Goal: Communication & Community: Answer question/provide support

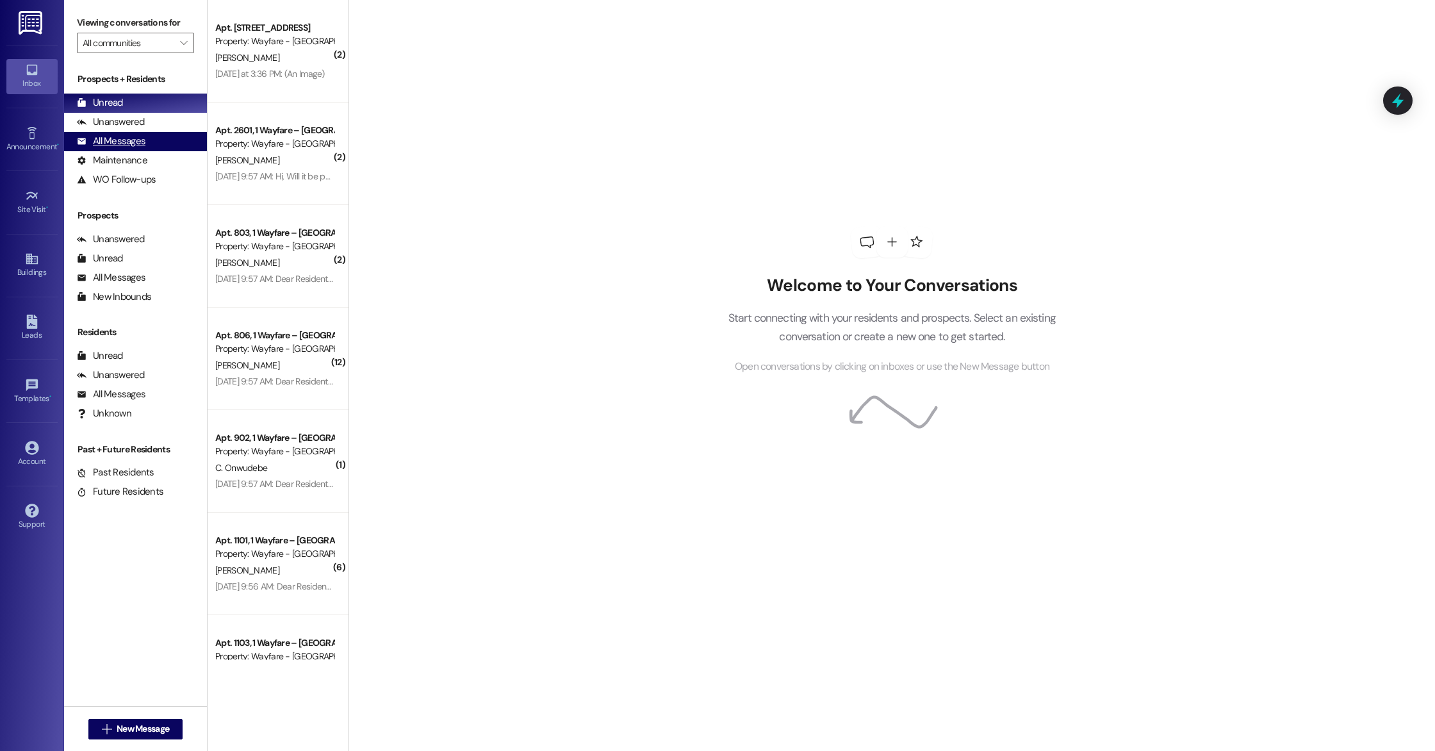
click at [129, 143] on div "All Messages" at bounding box center [111, 140] width 69 height 13
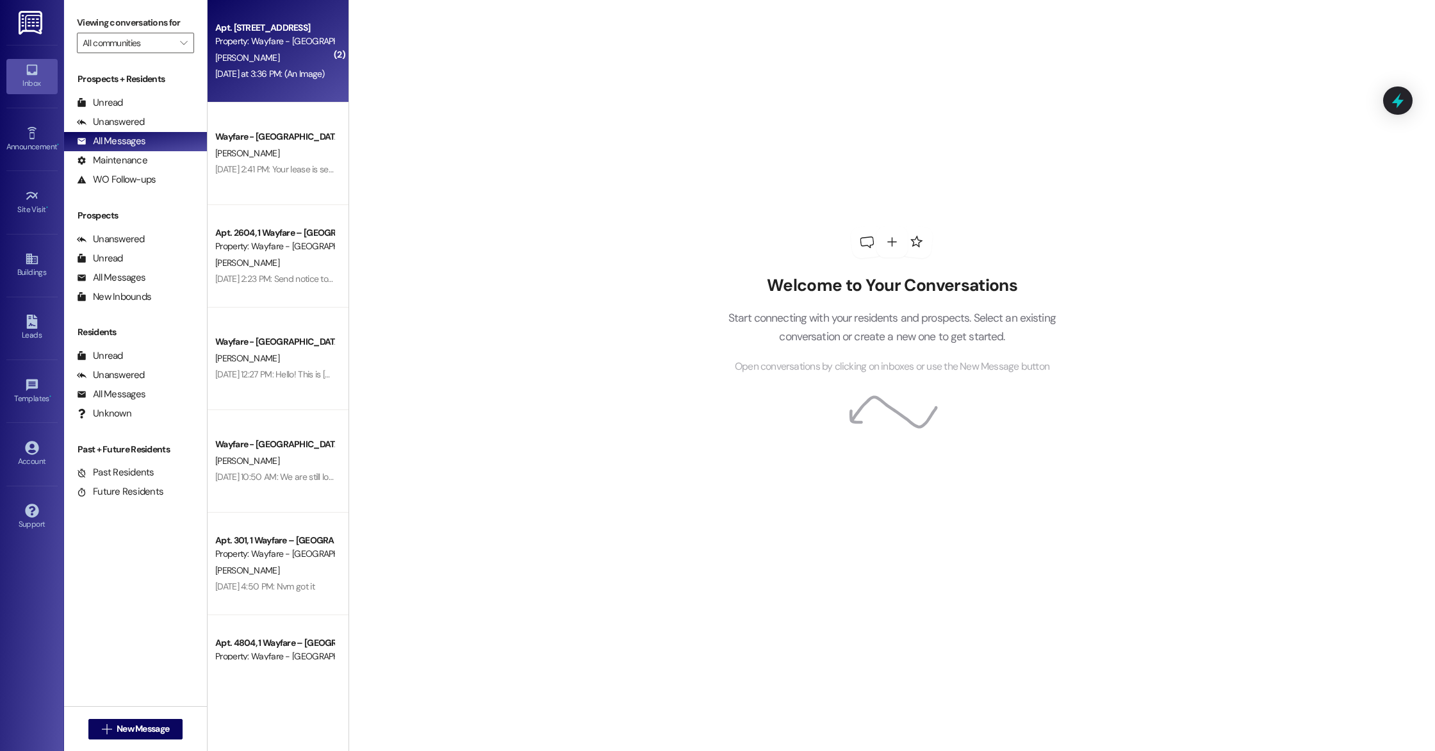
click at [273, 77] on div "[DATE] at 3:36 PM: (An Image) [DATE] at 3:36 PM: (An Image)" at bounding box center [270, 74] width 110 height 12
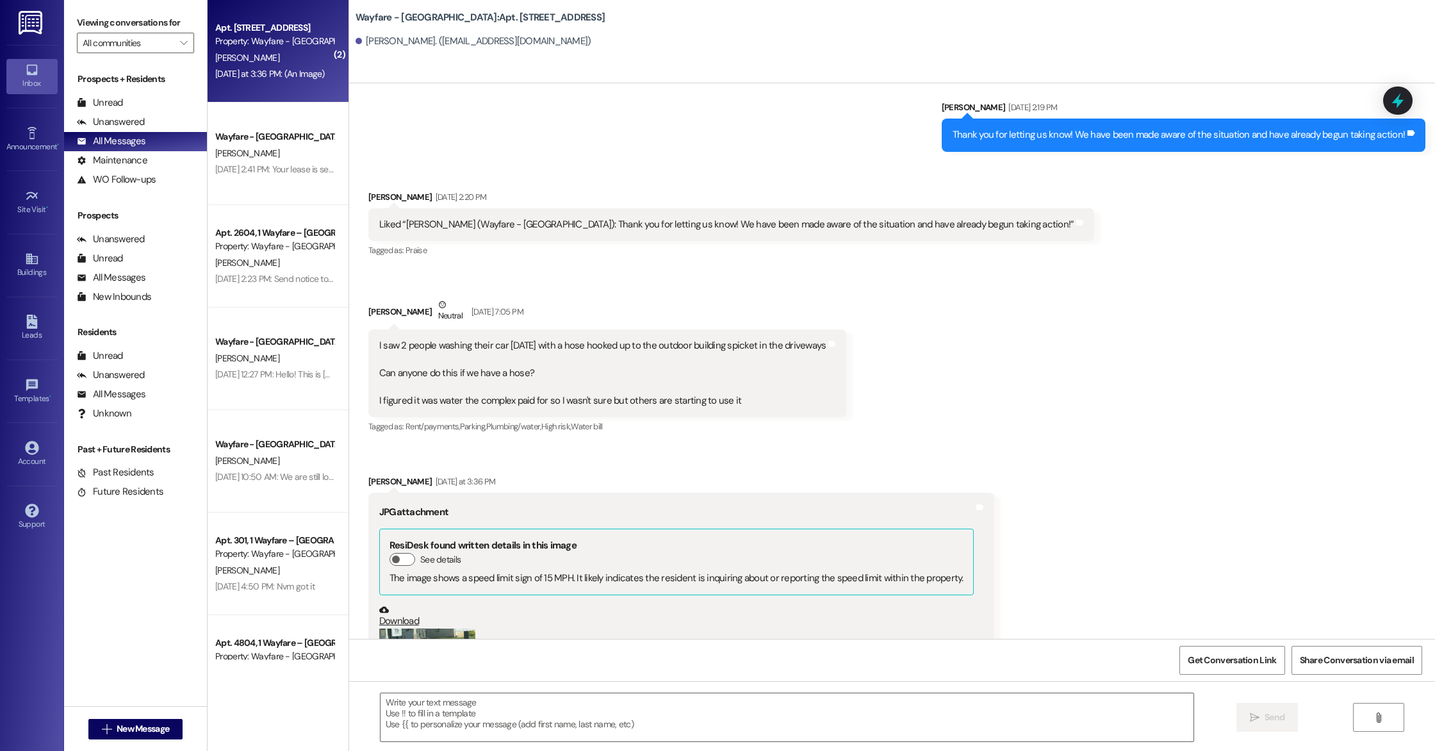
scroll to position [25586, 0]
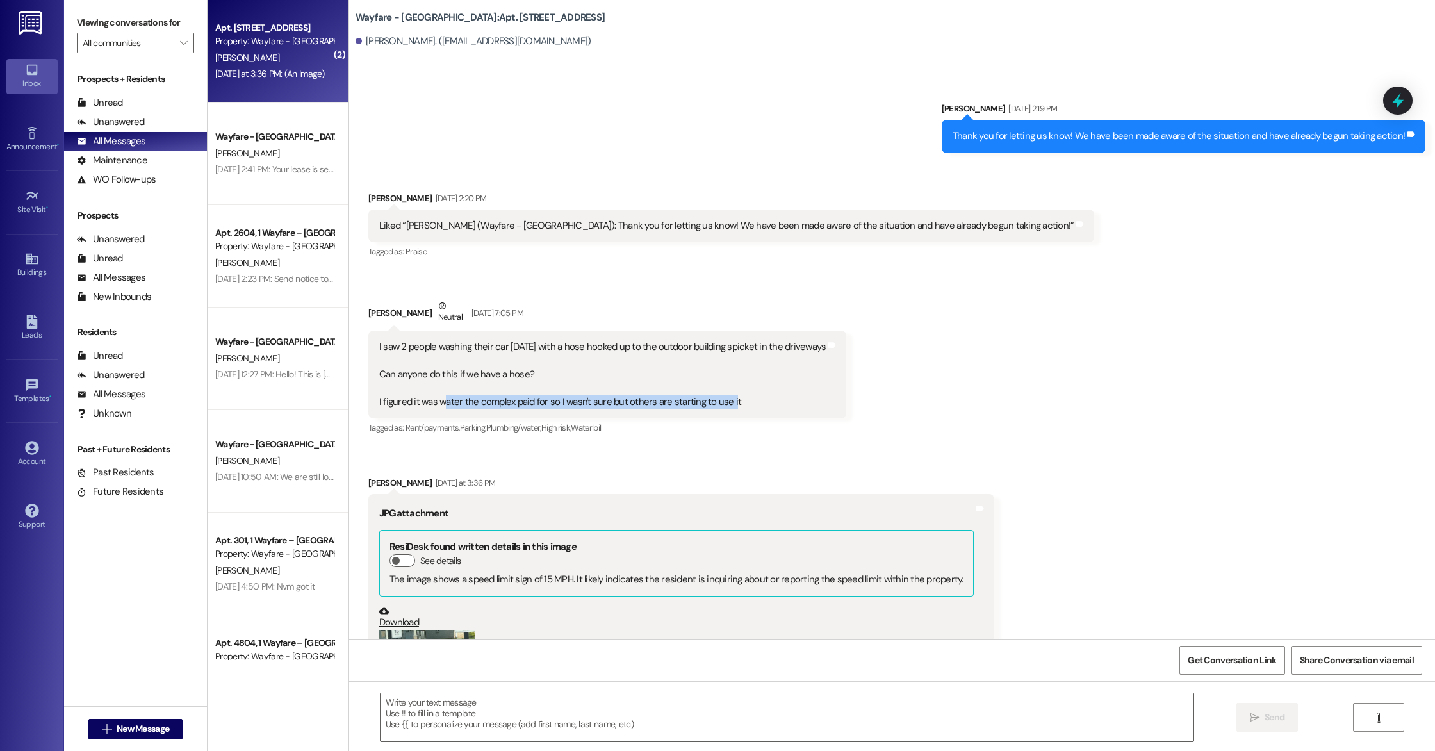
drag, startPoint x: 718, startPoint y: 340, endPoint x: 434, endPoint y: 341, distance: 284.4
click at [434, 341] on div "I saw 2 people washing their car [DATE] with a hose hooked up to the outdoor bu…" at bounding box center [602, 374] width 447 height 69
drag, startPoint x: 434, startPoint y: 341, endPoint x: 583, endPoint y: 344, distance: 149.9
click at [583, 344] on div "I saw 2 people washing their car [DATE] with a hose hooked up to the outdoor bu…" at bounding box center [602, 374] width 447 height 69
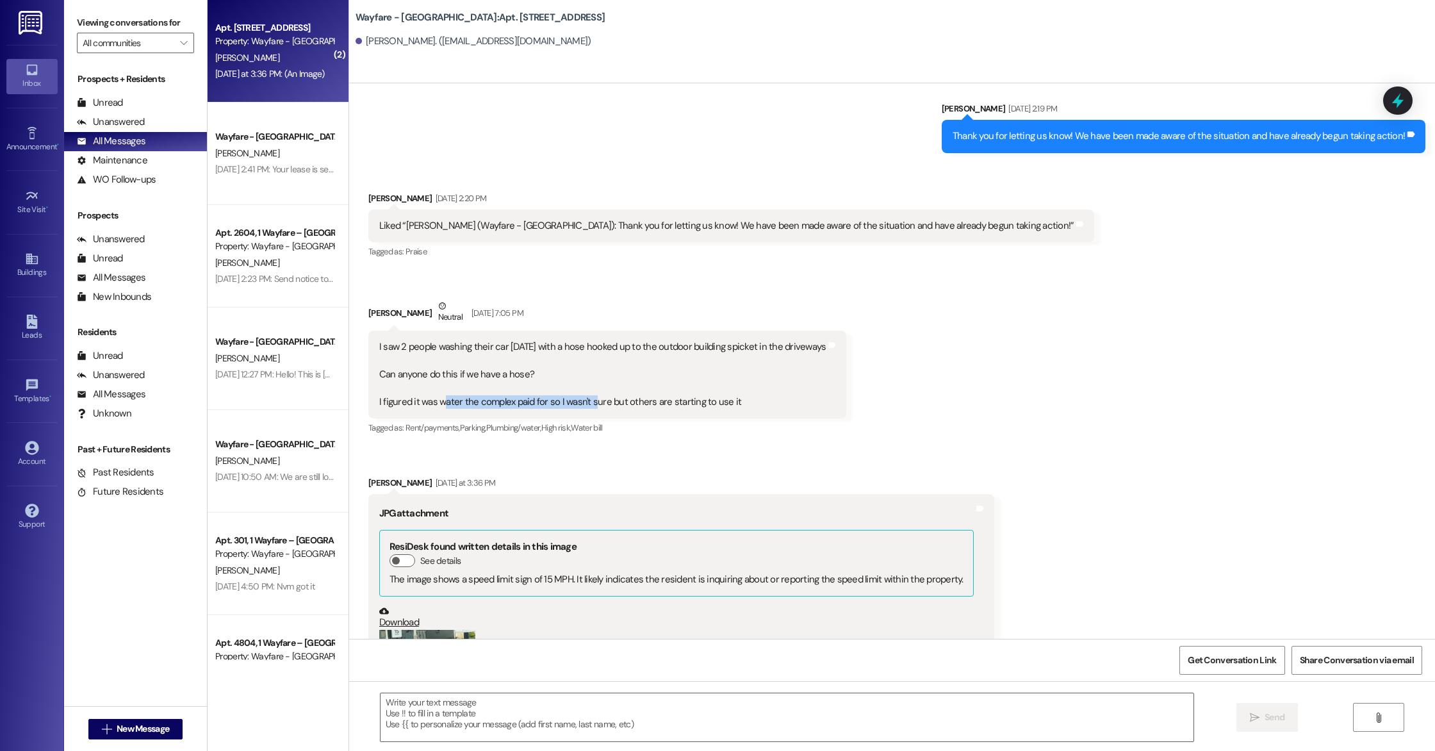
click at [583, 344] on div "I saw 2 people washing their car [DATE] with a hose hooked up to the outdoor bu…" at bounding box center [602, 374] width 447 height 69
drag, startPoint x: 425, startPoint y: 342, endPoint x: 671, endPoint y: 346, distance: 246.0
click at [671, 346] on div "I saw 2 people washing their car [DATE] with a hose hooked up to the outdoor bu…" at bounding box center [602, 374] width 447 height 69
drag, startPoint x: 671, startPoint y: 346, endPoint x: 443, endPoint y: 336, distance: 228.9
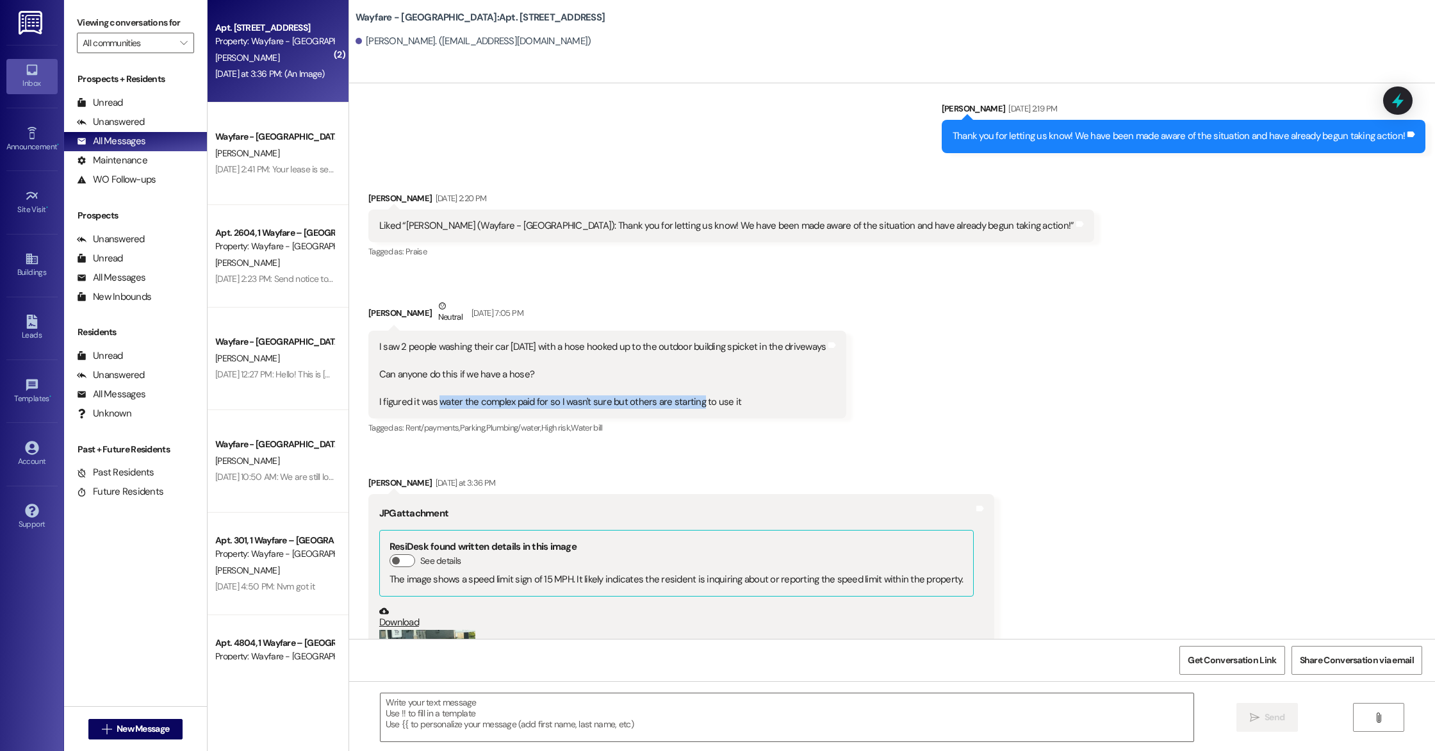
click at [443, 340] on div "I saw 2 people washing their car [DATE] with a hose hooked up to the outdoor bu…" at bounding box center [602, 374] width 447 height 69
drag, startPoint x: 371, startPoint y: 342, endPoint x: 709, endPoint y: 352, distance: 338.3
click at [709, 352] on div "I saw 2 people washing their car [DATE] with a hose hooked up to the outdoor bu…" at bounding box center [607, 374] width 478 height 88
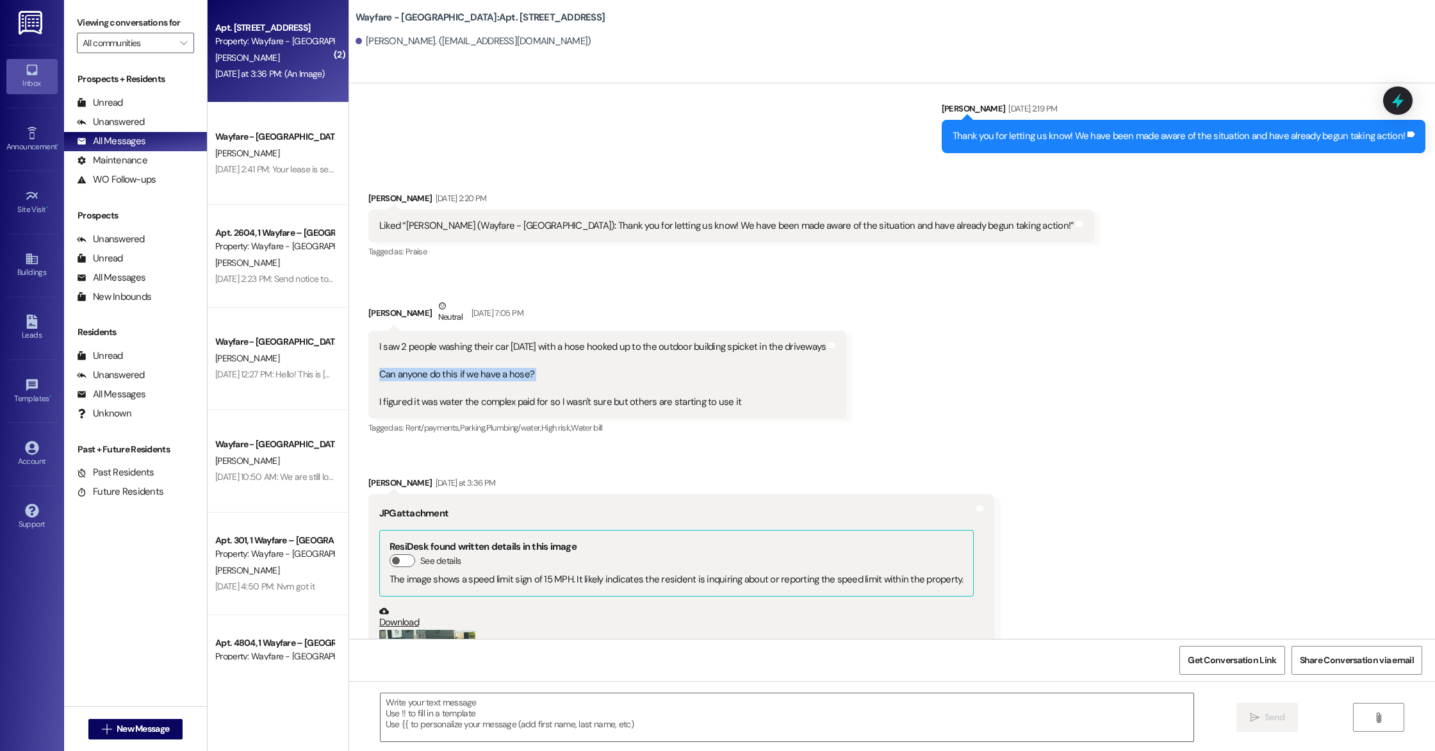
drag, startPoint x: 370, startPoint y: 313, endPoint x: 565, endPoint y: 324, distance: 195.6
click at [565, 340] on div "I saw 2 people washing their car [DATE] with a hose hooked up to the outdoor bu…" at bounding box center [602, 374] width 447 height 69
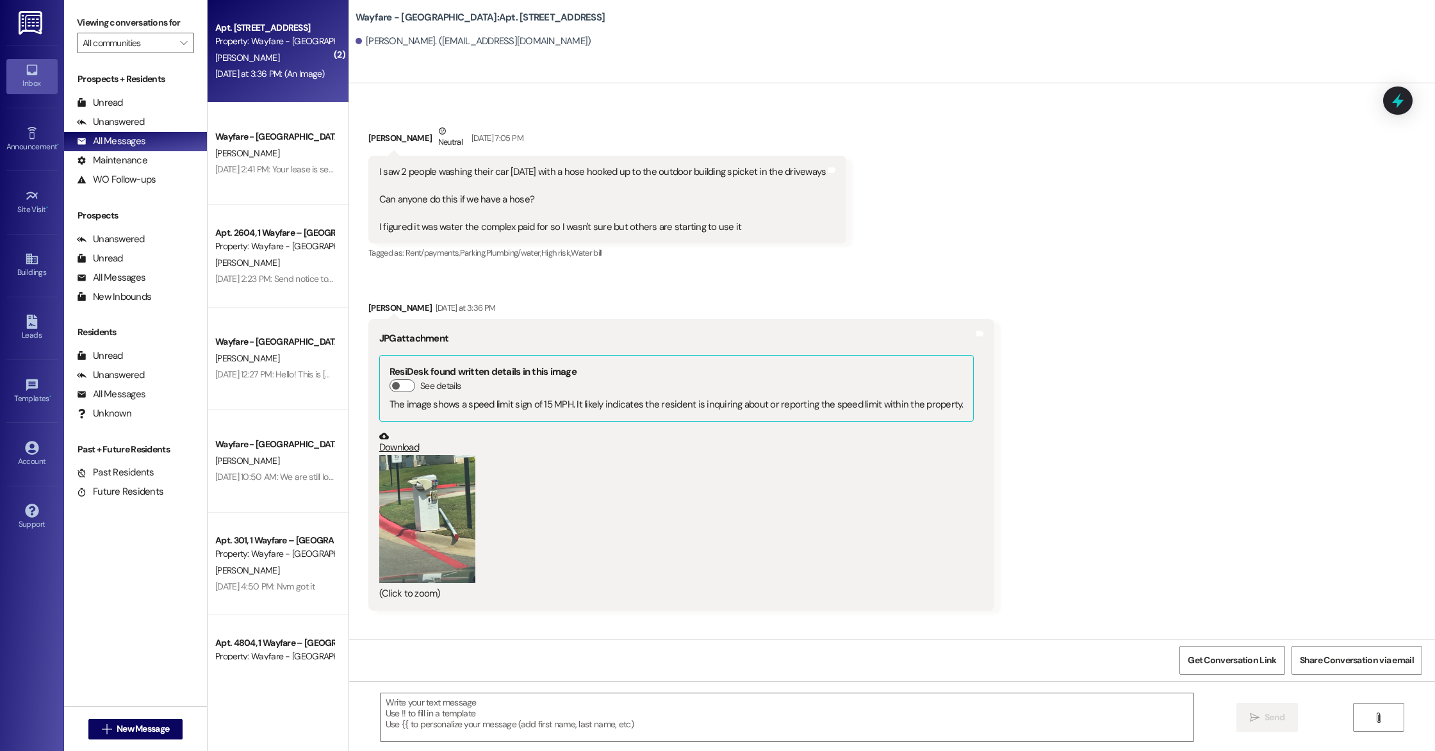
scroll to position [25798, 0]
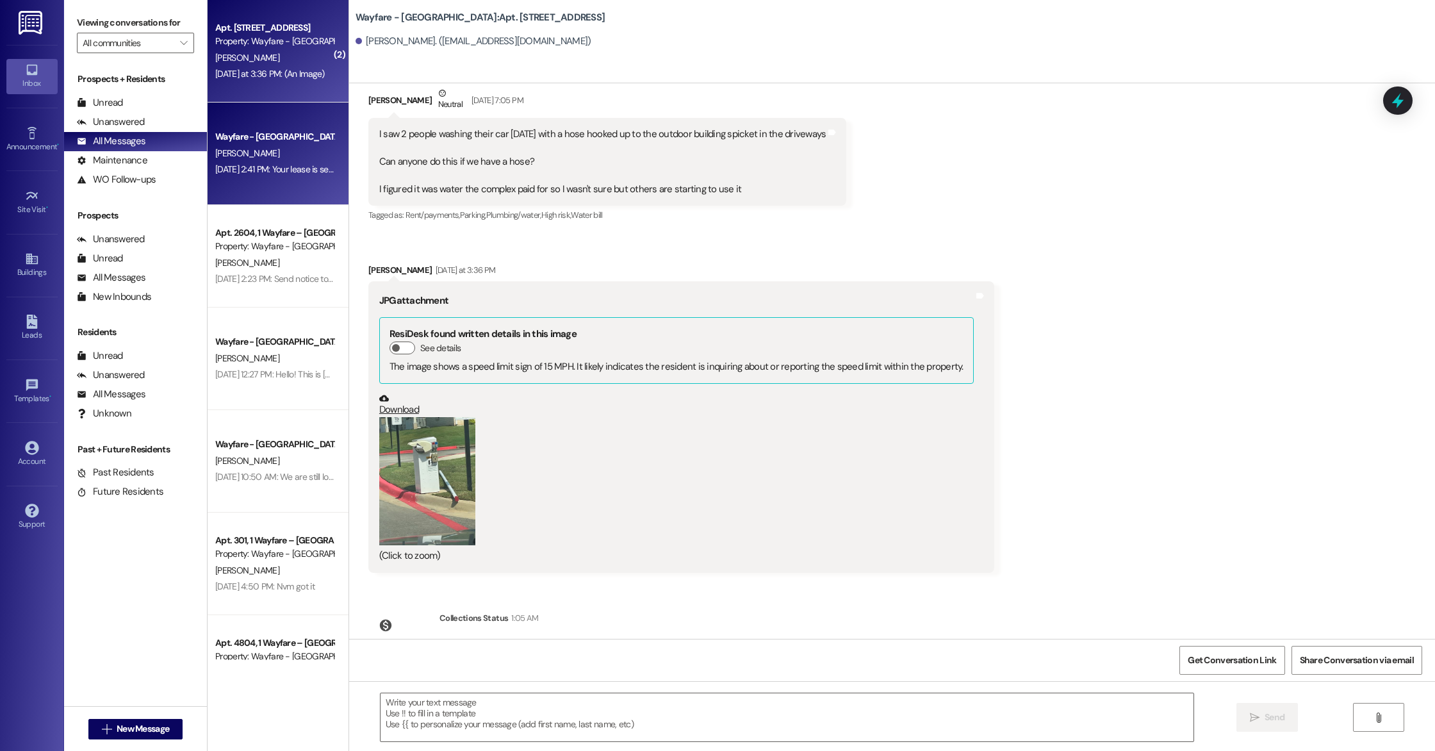
click at [245, 172] on div "[DATE] 2:41 PM: Your lease is sent and ready for signing in your email! (You ca…" at bounding box center [451, 169] width 473 height 12
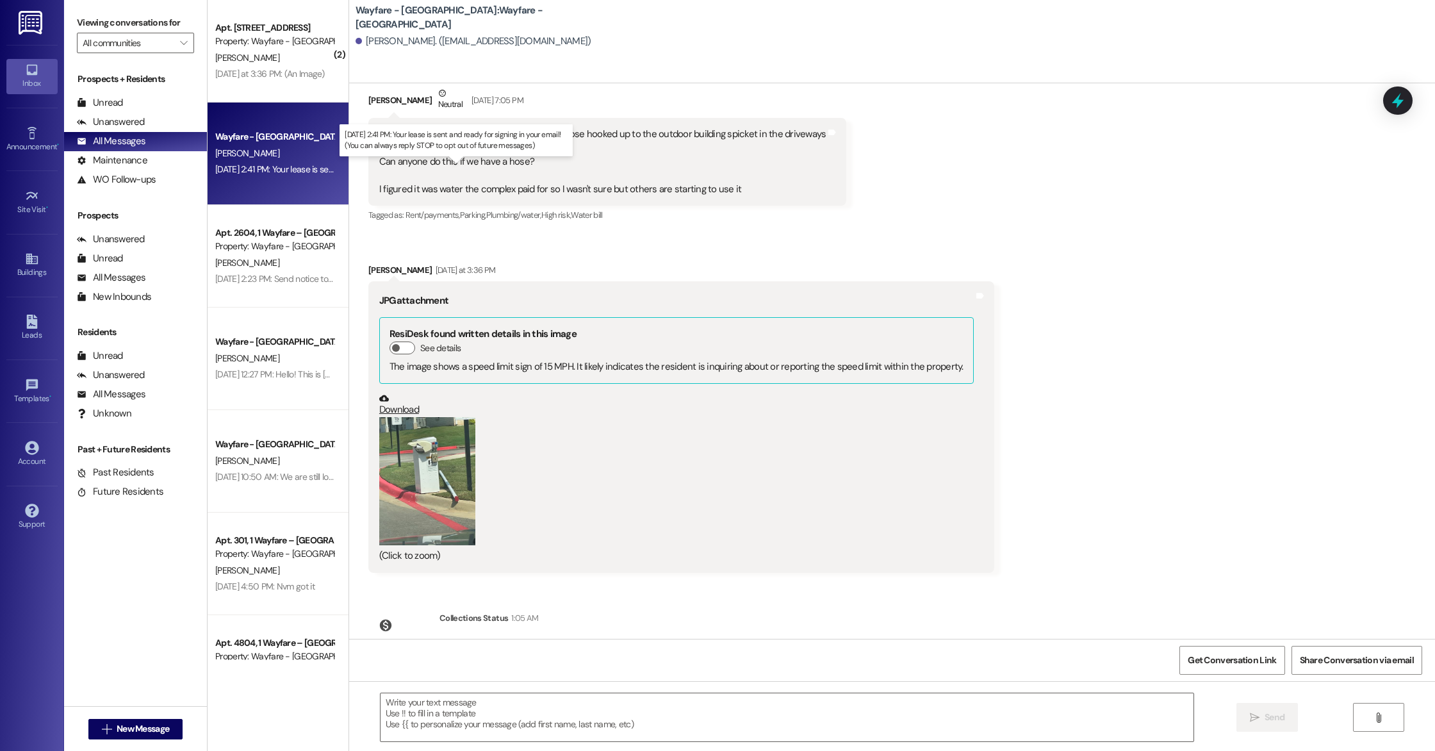
scroll to position [0, 0]
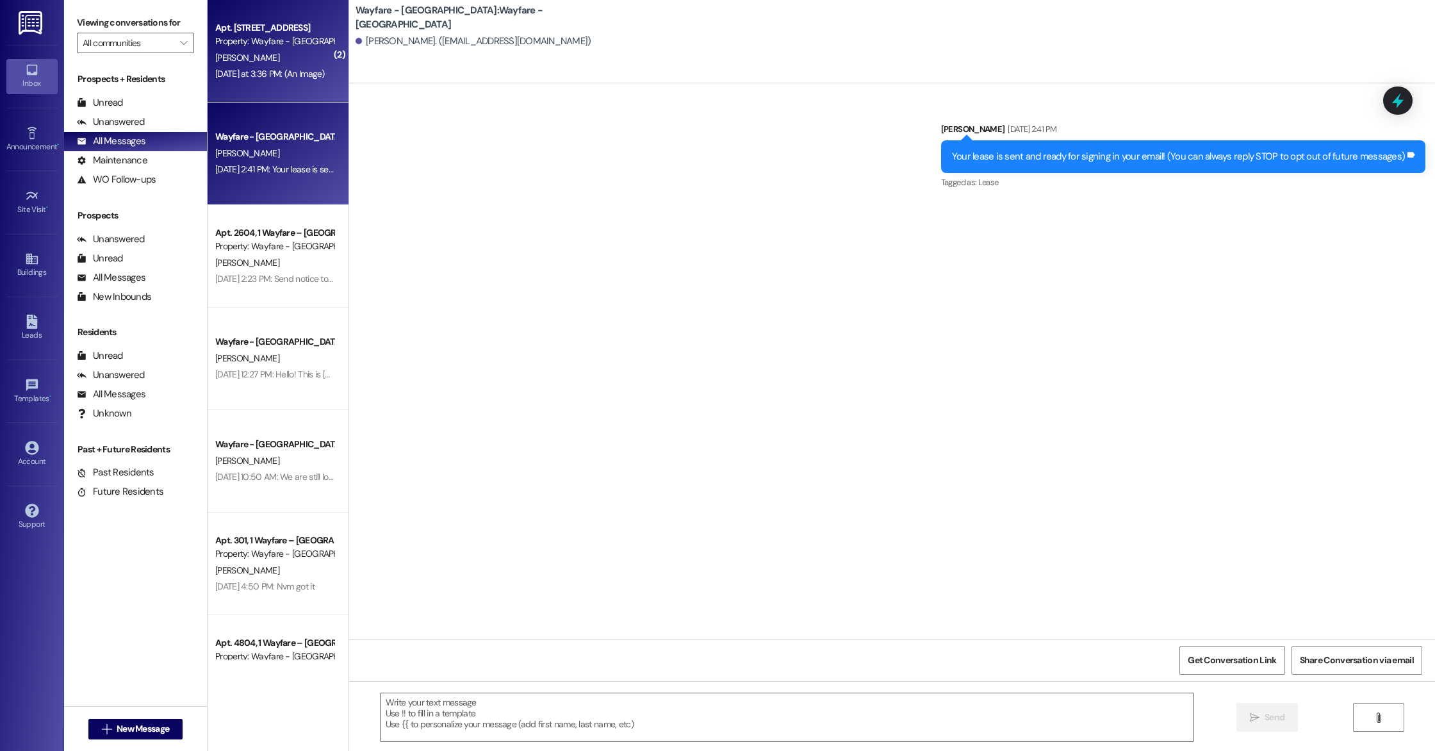
click at [253, 75] on div "[DATE] at 3:36 PM: (An Image) [DATE] at 3:36 PM: (An Image)" at bounding box center [270, 74] width 110 height 12
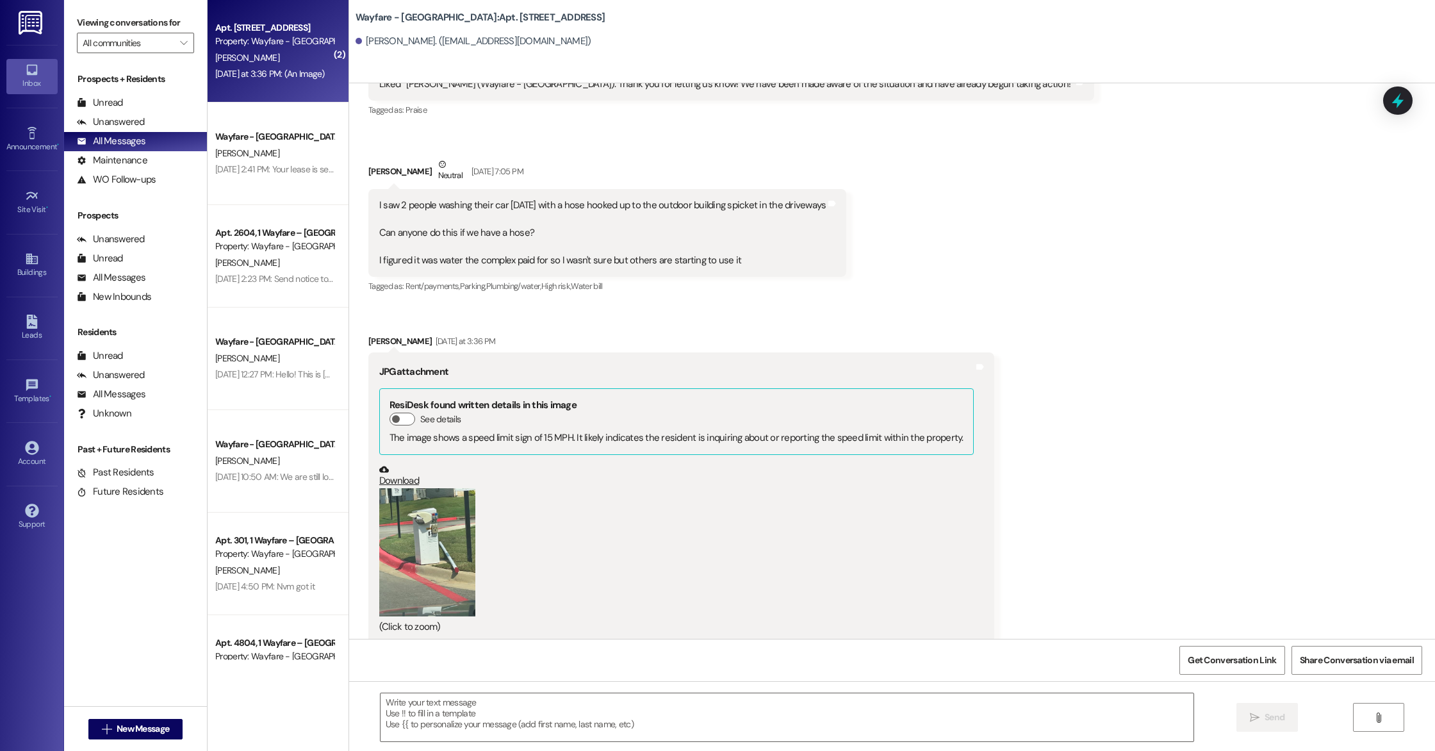
scroll to position [25798, 0]
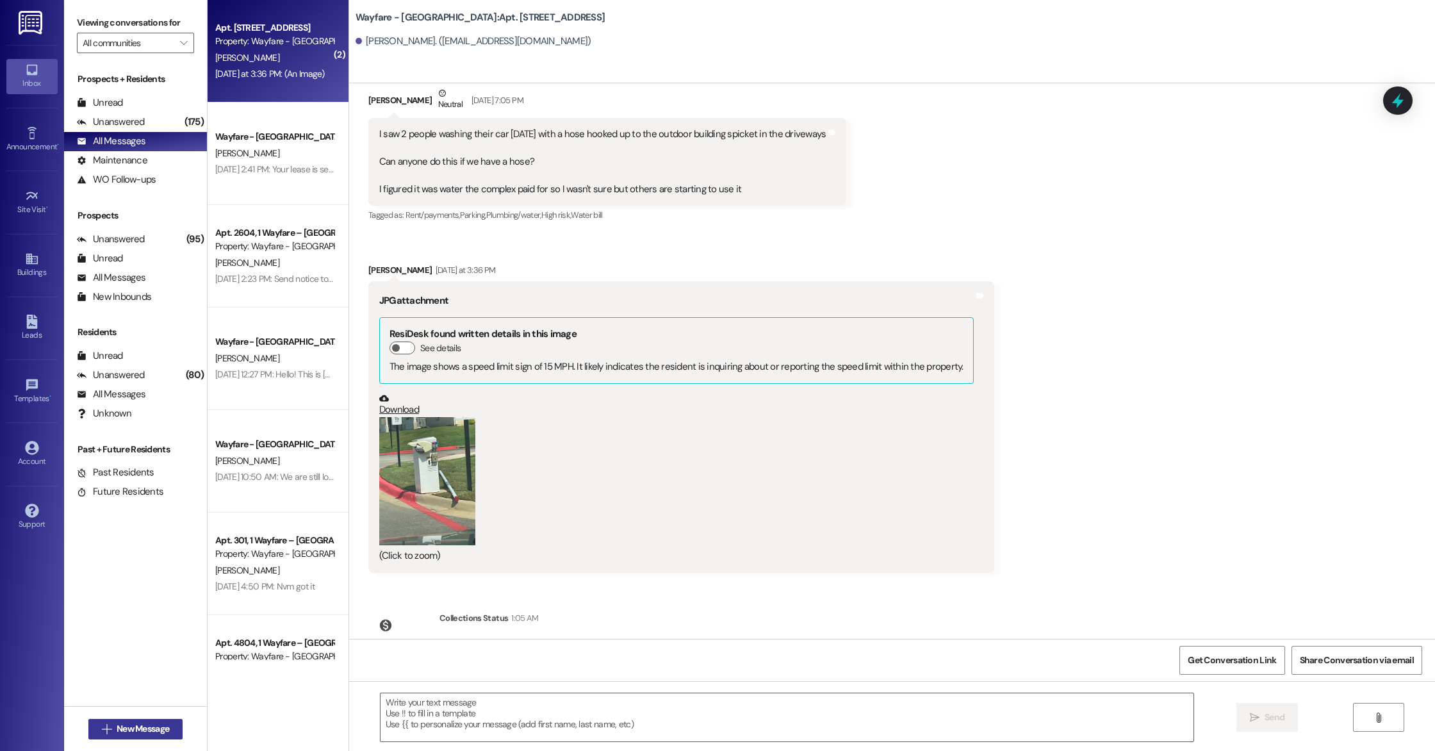
click at [127, 735] on span "New Message" at bounding box center [143, 728] width 53 height 13
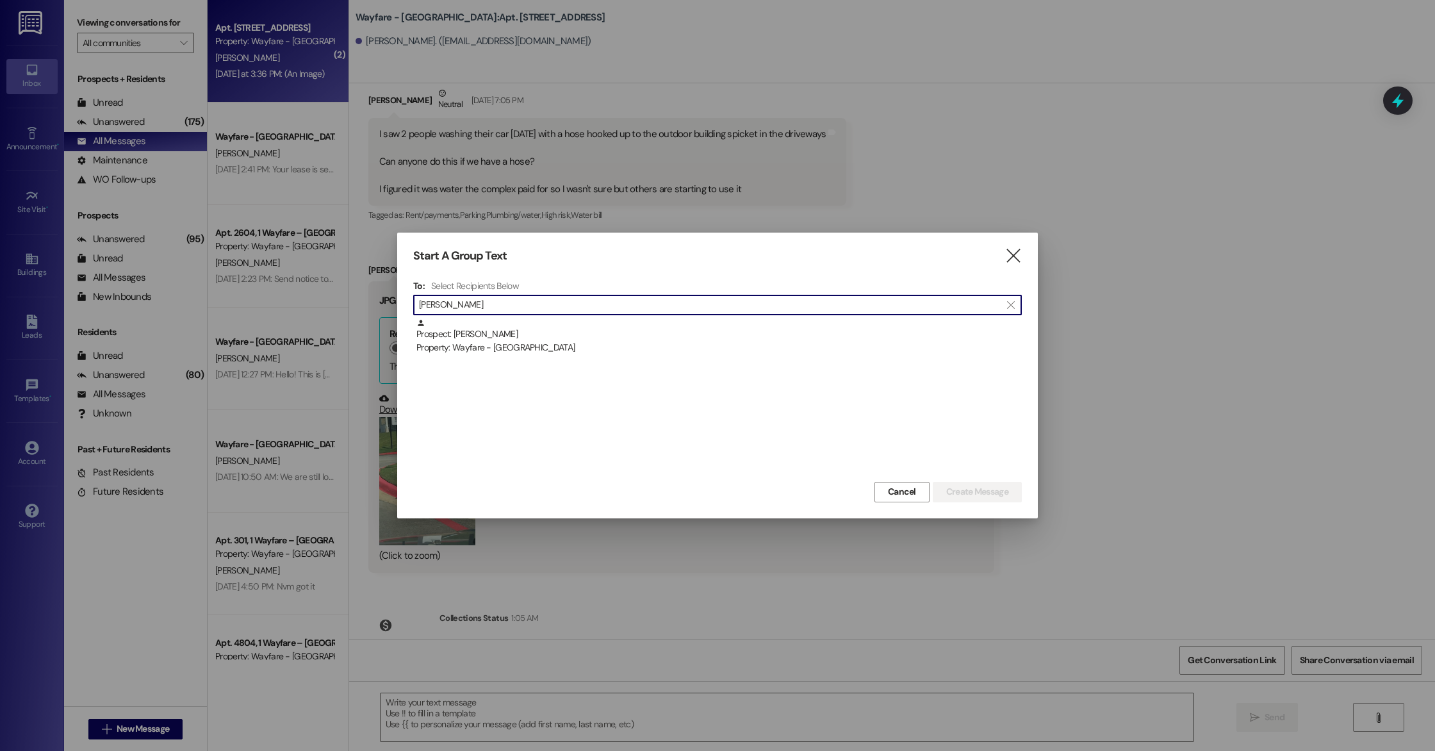
scroll to position [0, 0]
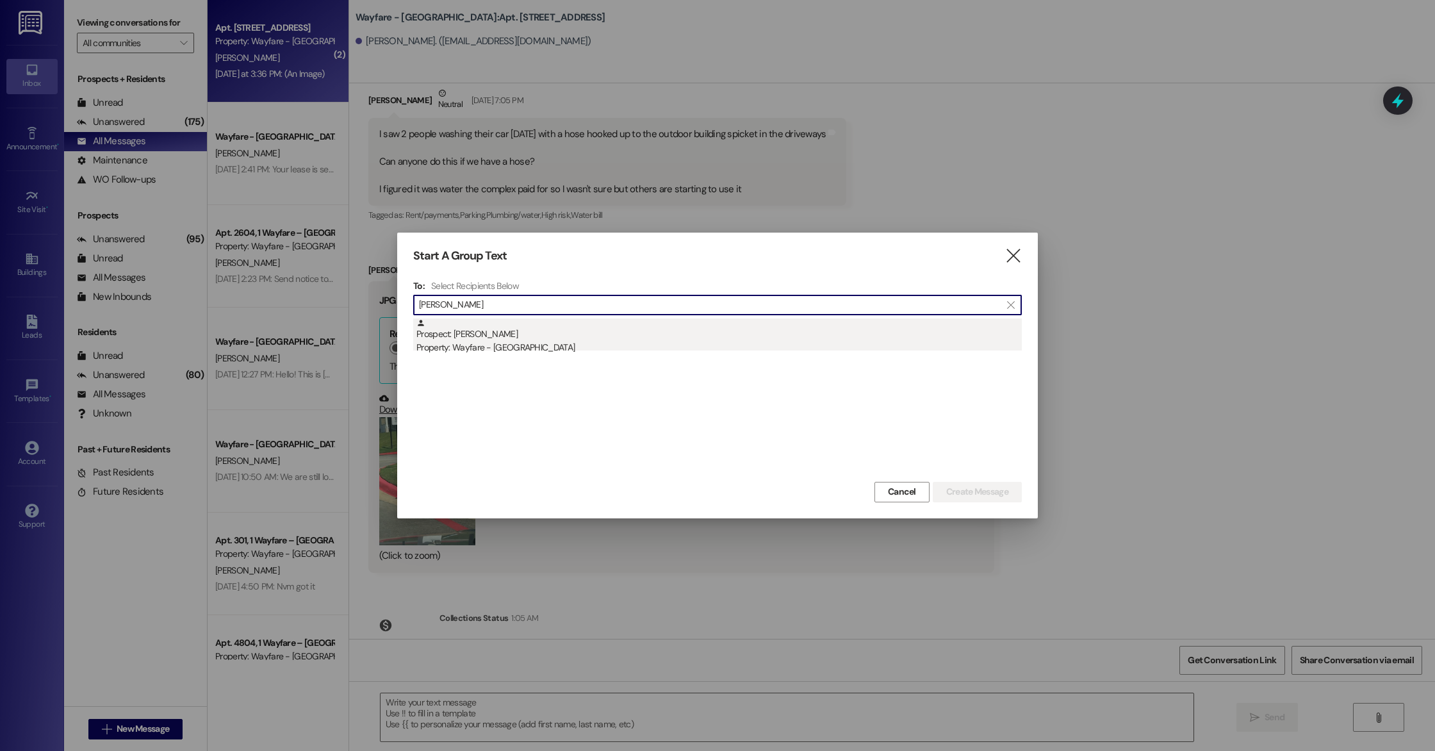
type input "[PERSON_NAME]"
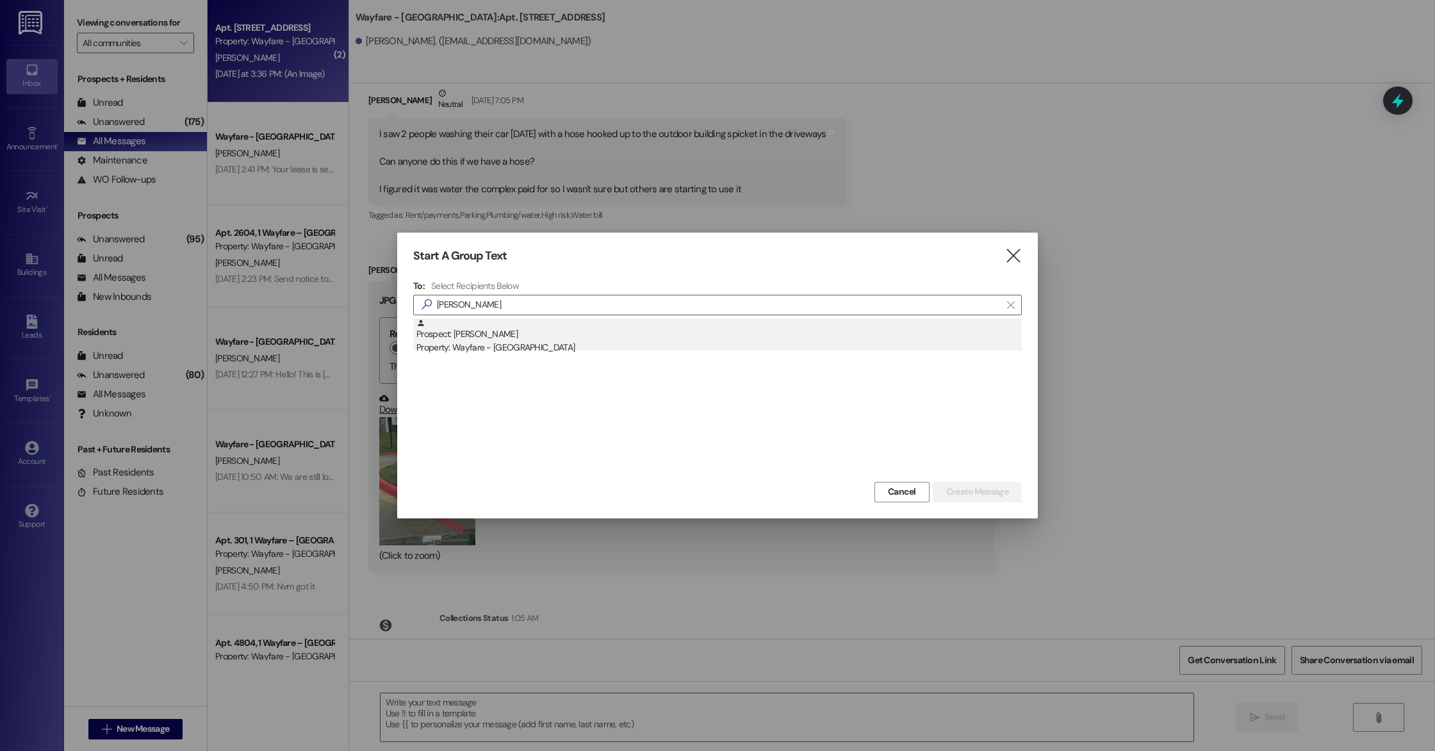
click at [585, 334] on div "Prospect: [PERSON_NAME] Property: Wayfare - [GEOGRAPHIC_DATA]" at bounding box center [718, 336] width 605 height 37
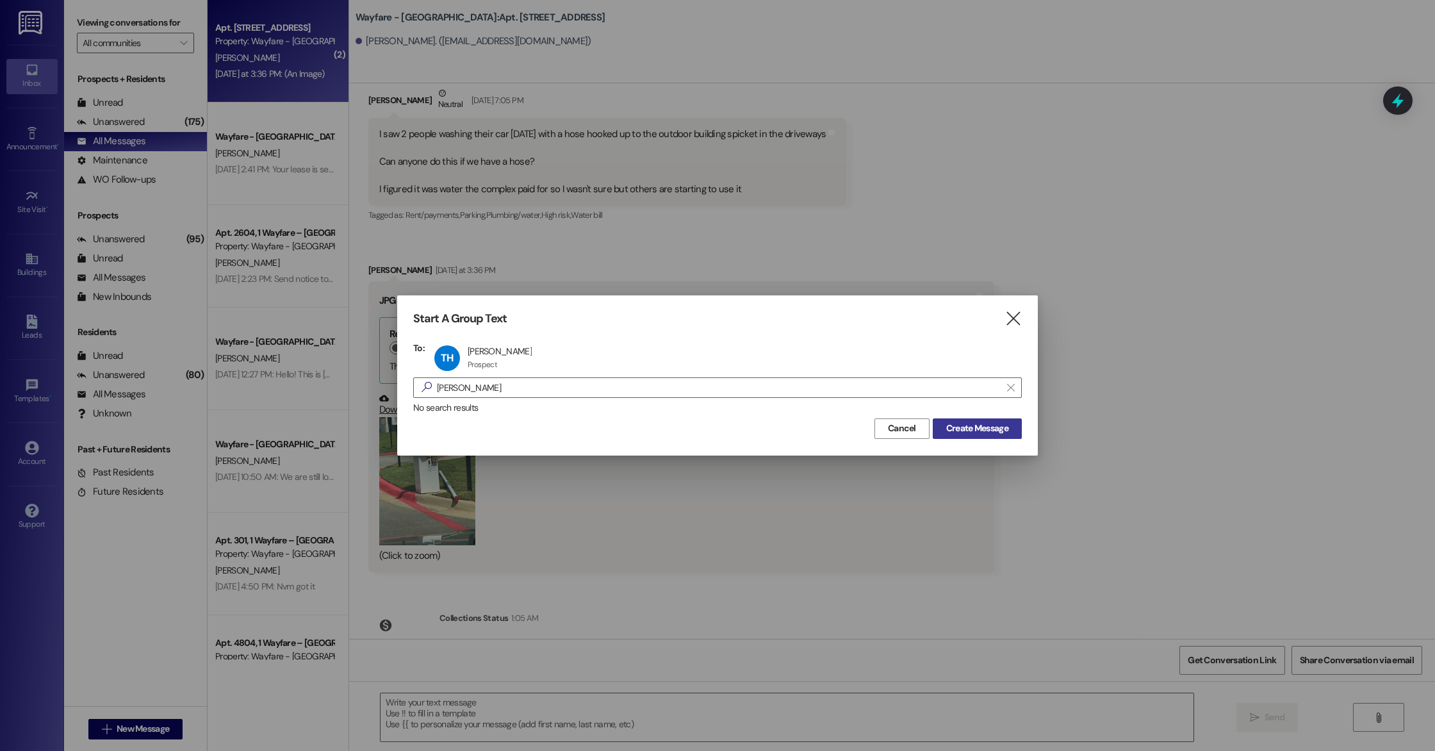
click at [994, 426] on span "Create Message" at bounding box center [977, 427] width 62 height 13
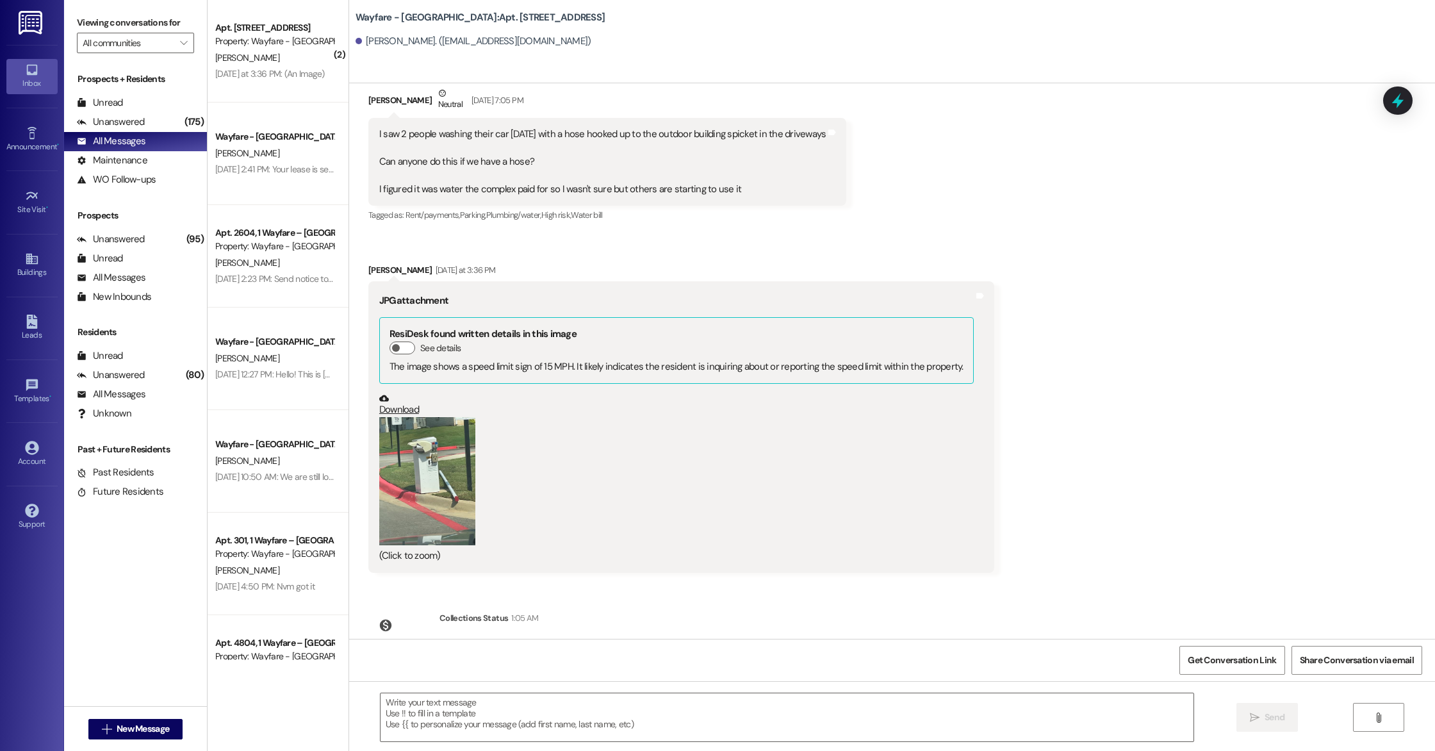
scroll to position [1, 0]
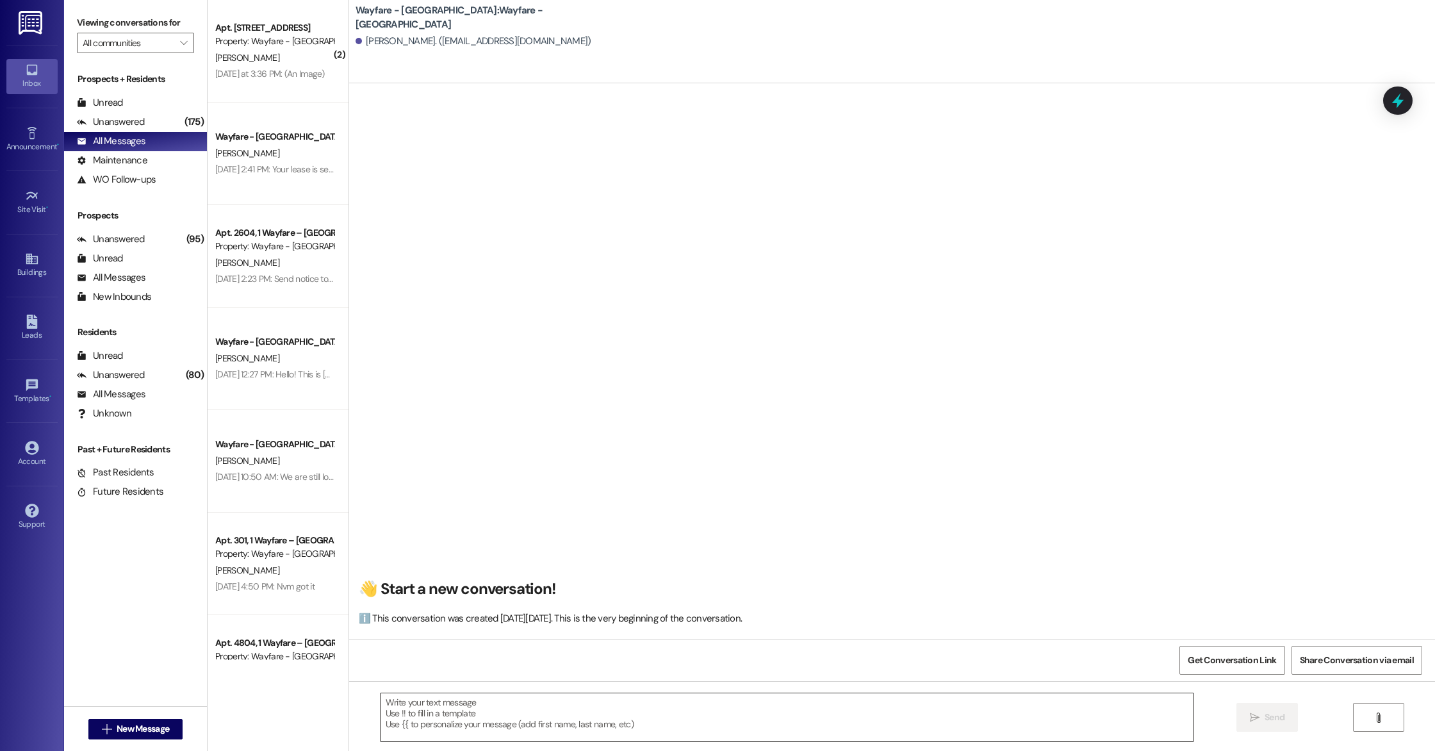
click at [466, 703] on textarea at bounding box center [786, 717] width 813 height 48
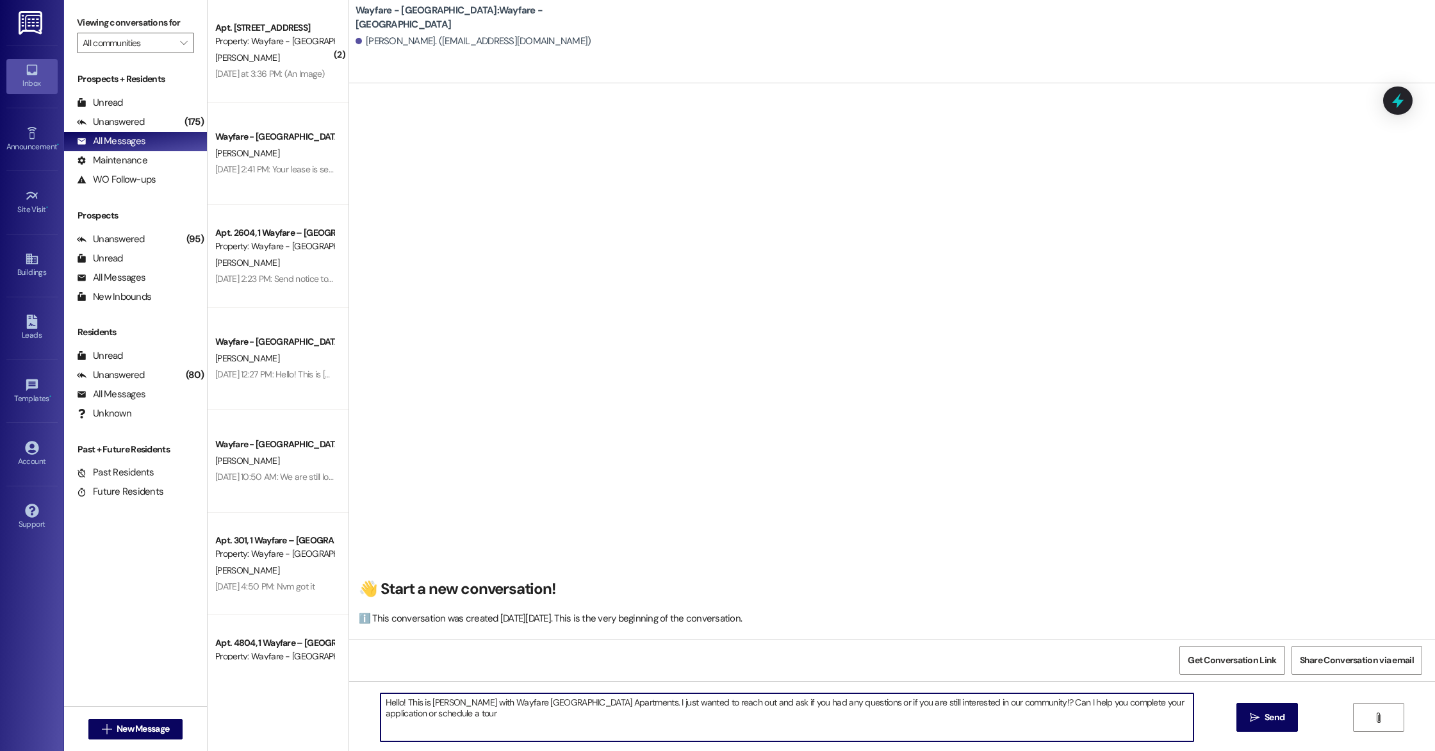
type textarea "Hello! This is [PERSON_NAME] with Wayfare [GEOGRAPHIC_DATA] Apartments. I just …"
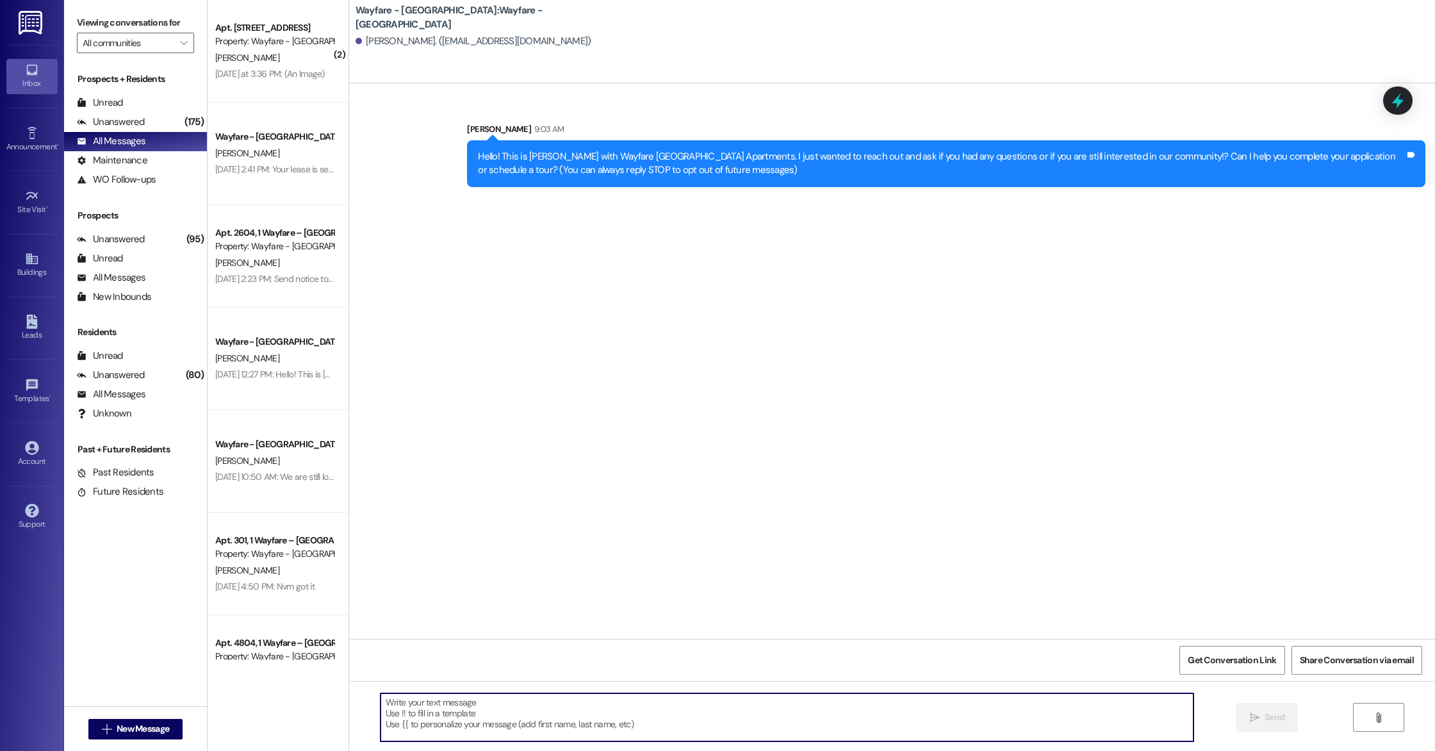
scroll to position [0, 0]
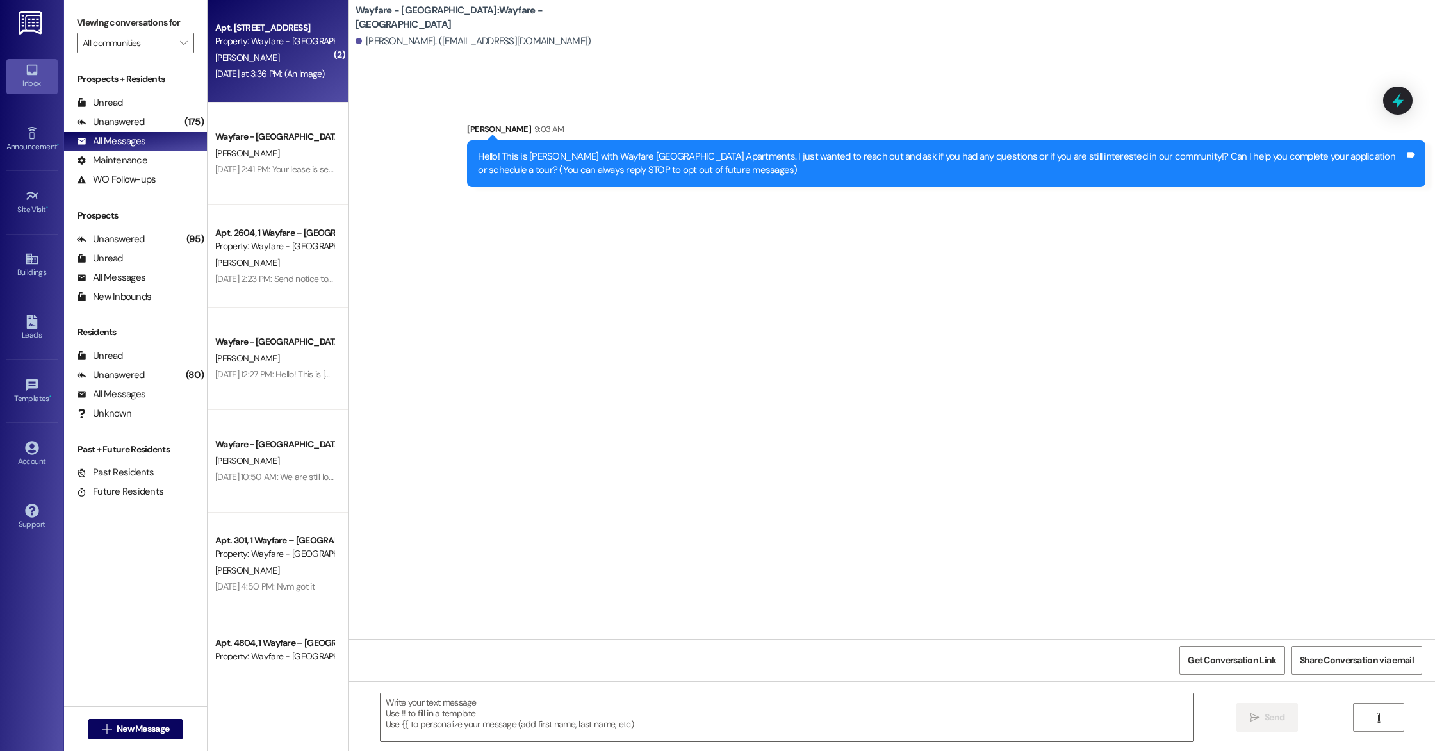
click at [247, 70] on div "[DATE] at 3:36 PM: (An Image) [DATE] at 3:36 PM: (An Image)" at bounding box center [270, 74] width 110 height 12
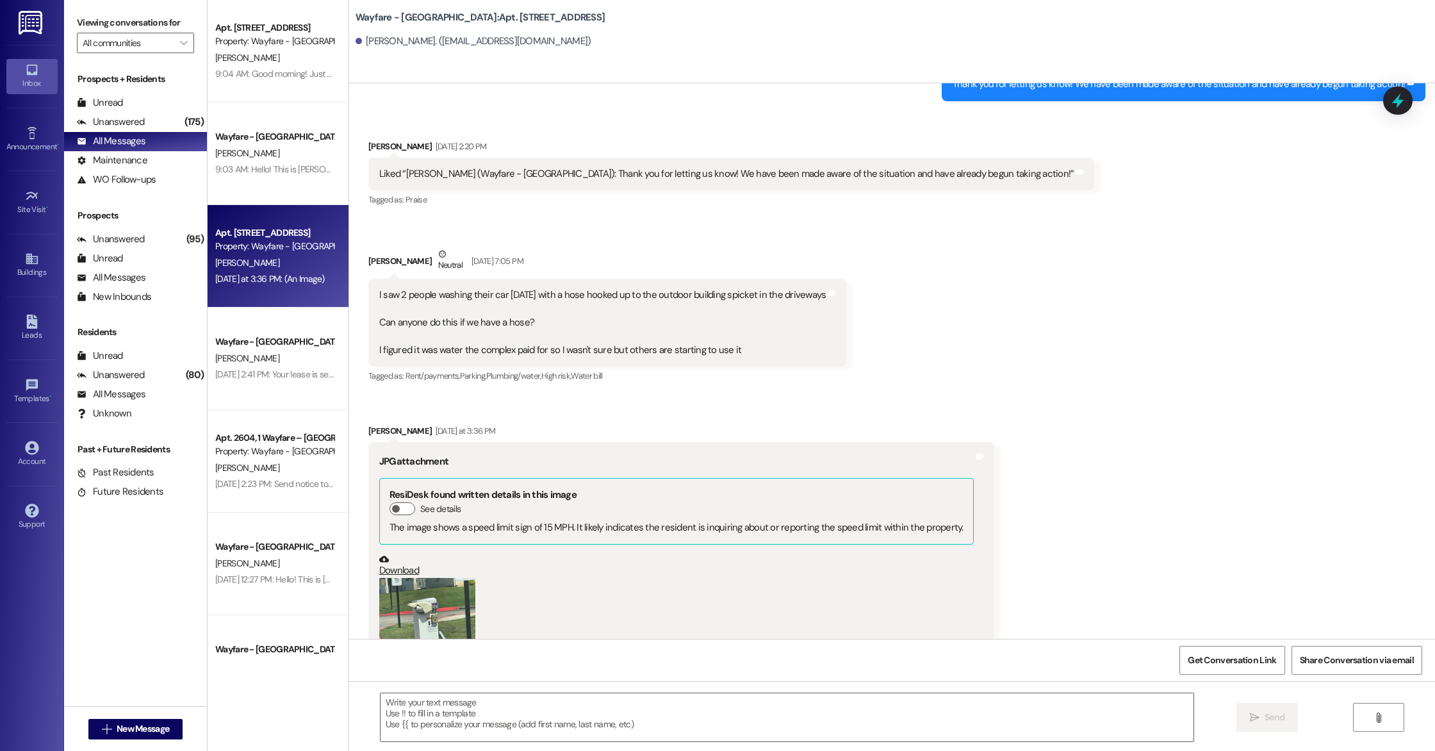
scroll to position [25798, 0]
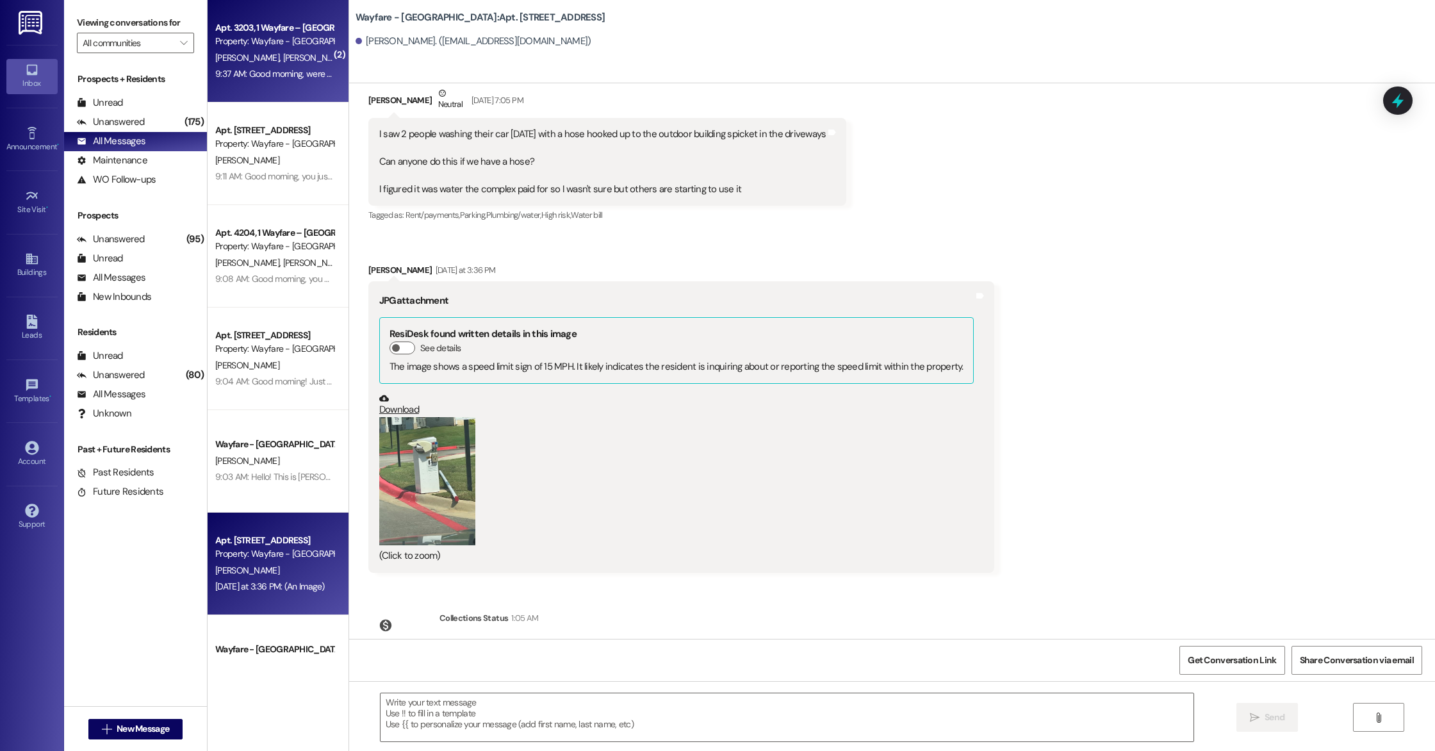
click at [252, 48] on div "Property: Wayfare - [GEOGRAPHIC_DATA]" at bounding box center [274, 41] width 118 height 13
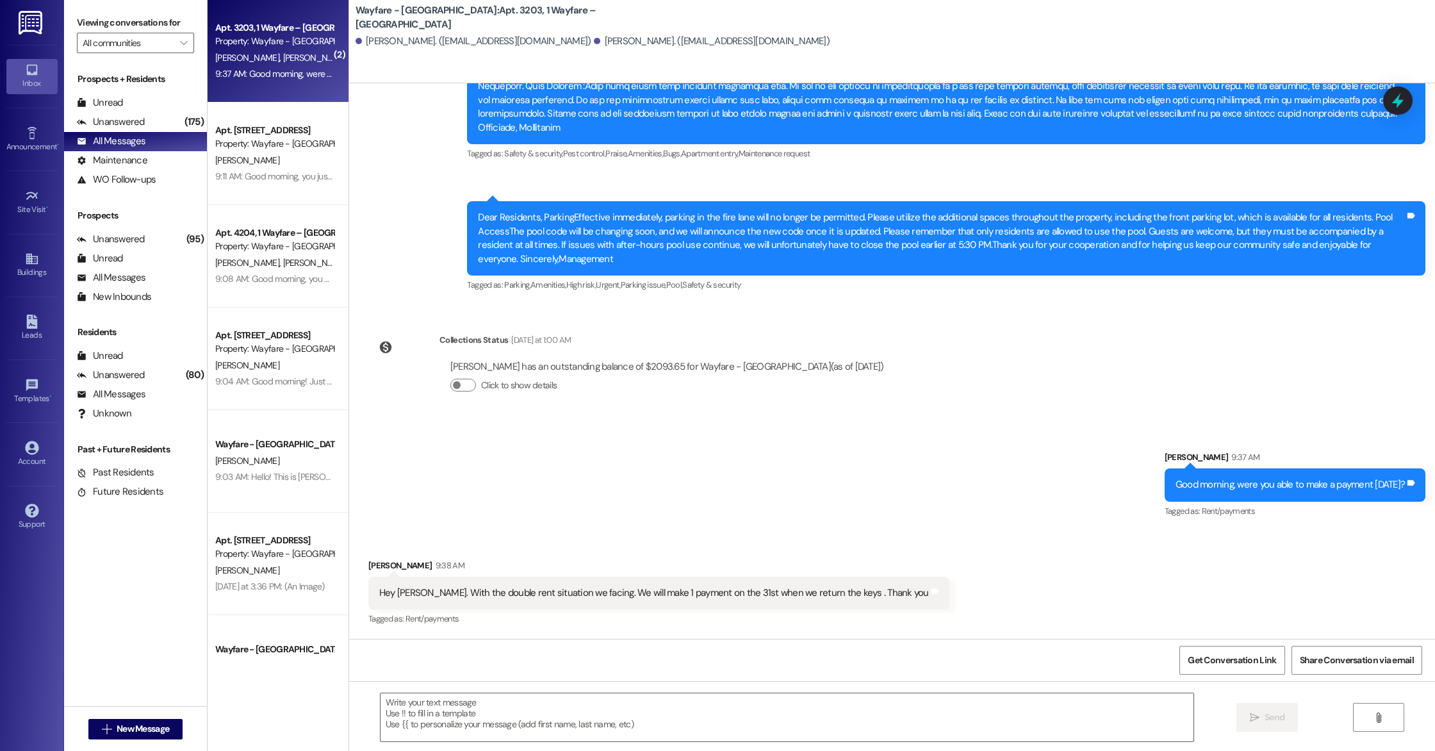
scroll to position [4620, 0]
